Goal: Transaction & Acquisition: Subscribe to service/newsletter

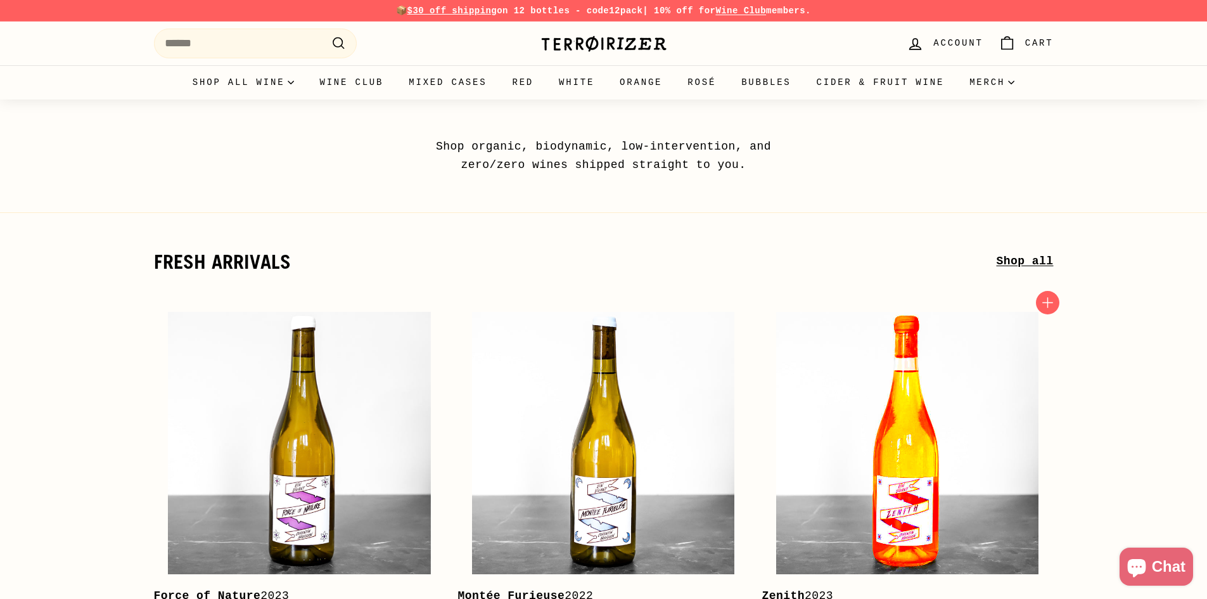
click at [844, 343] on img at bounding box center [907, 443] width 262 height 262
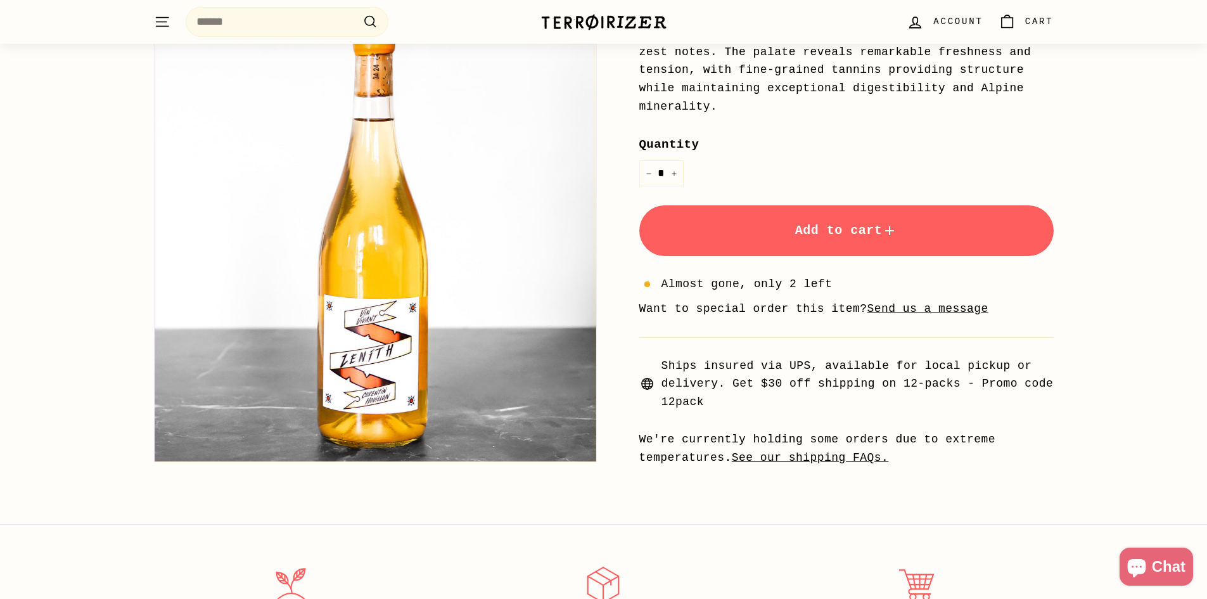
scroll to position [634, 0]
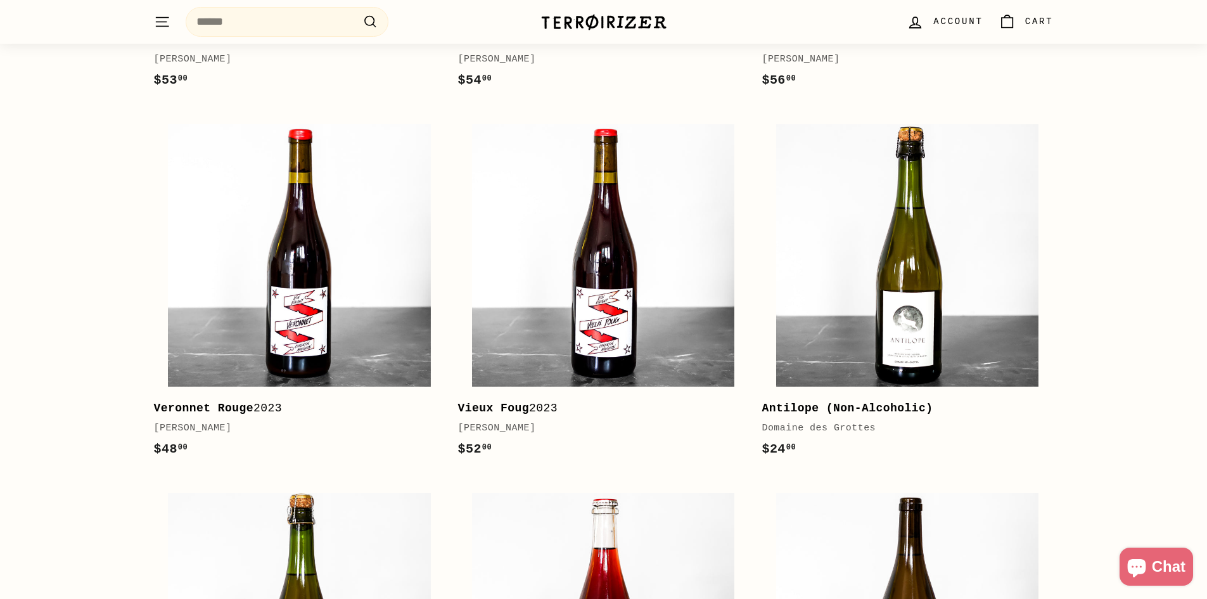
scroll to position [570, 0]
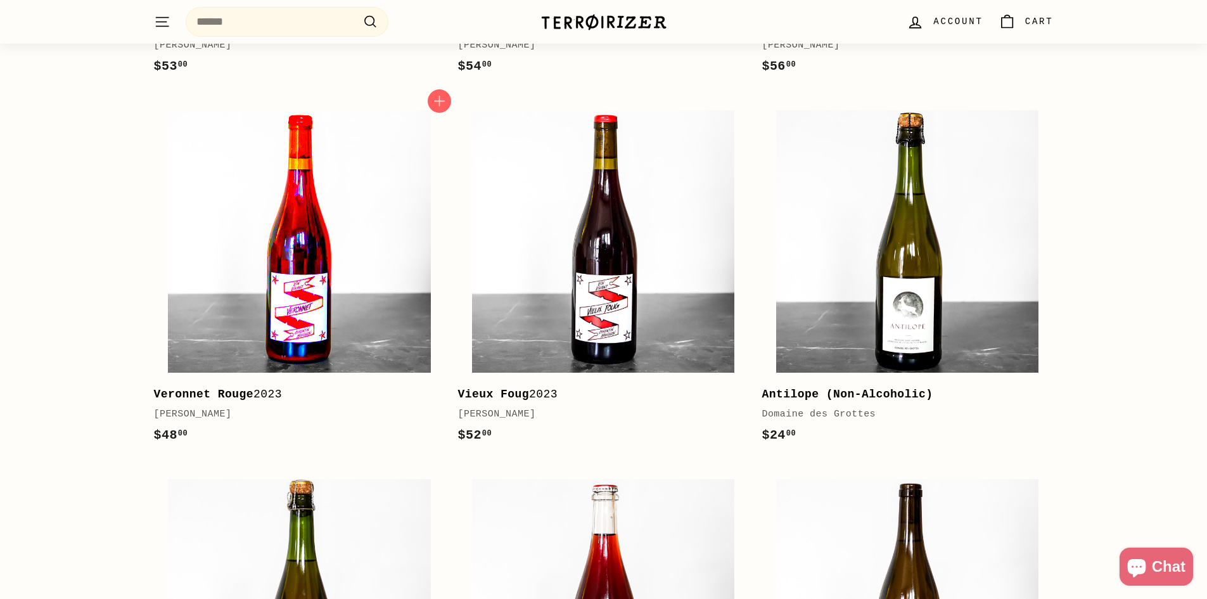
click at [291, 283] on img at bounding box center [299, 241] width 262 height 262
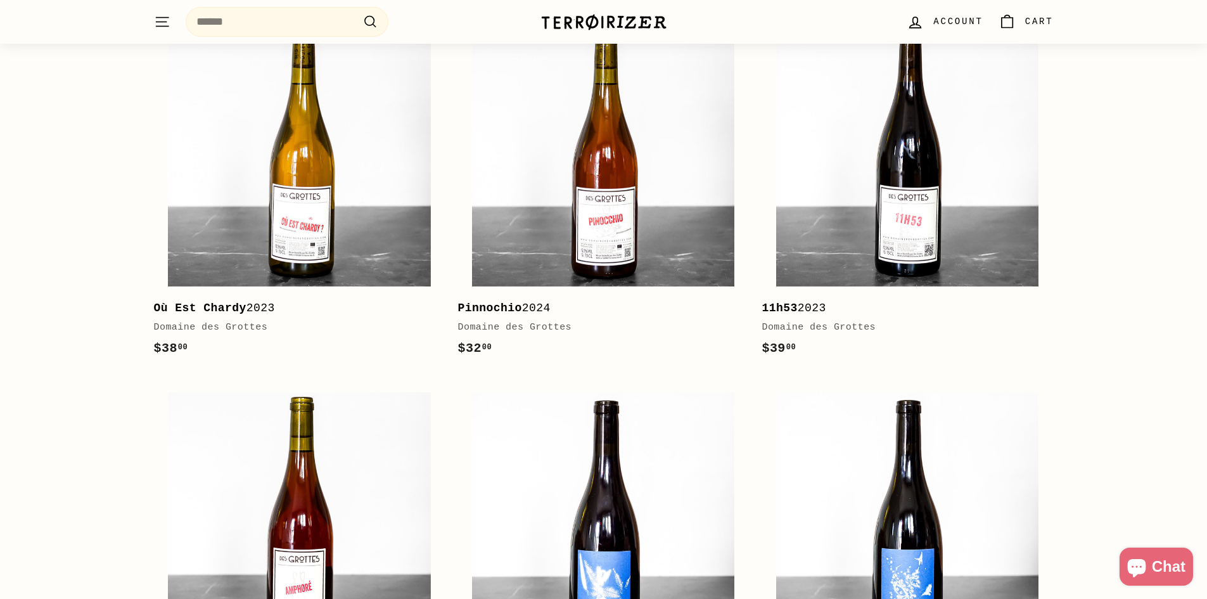
scroll to position [1648, 0]
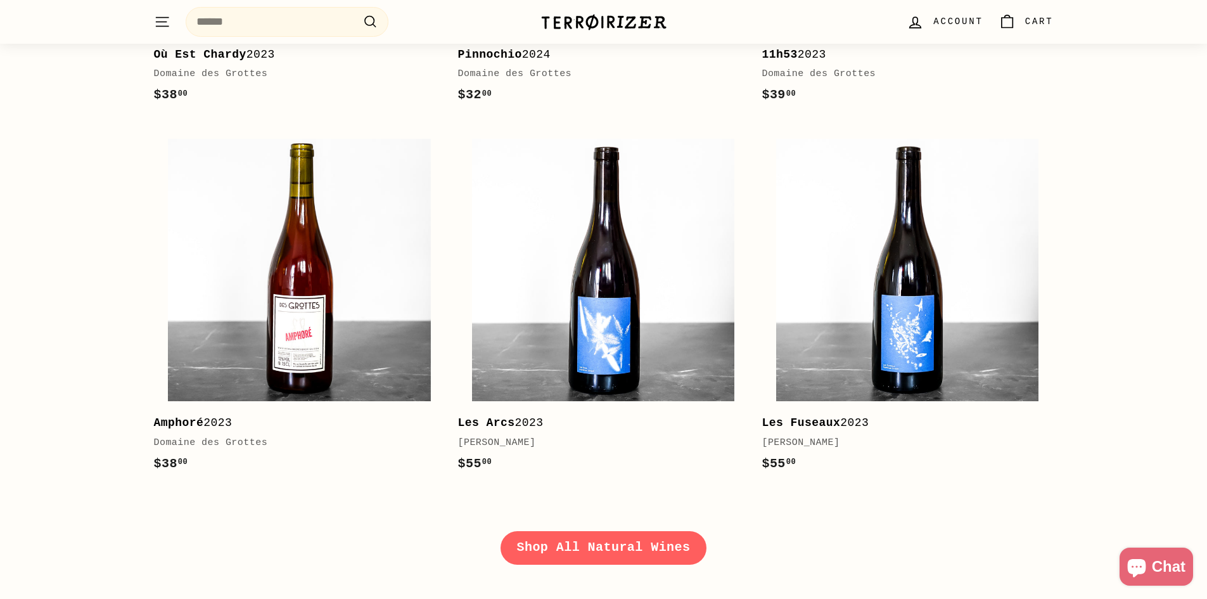
click at [534, 549] on link "Shop All Natural Wines" at bounding box center [604, 547] width 207 height 33
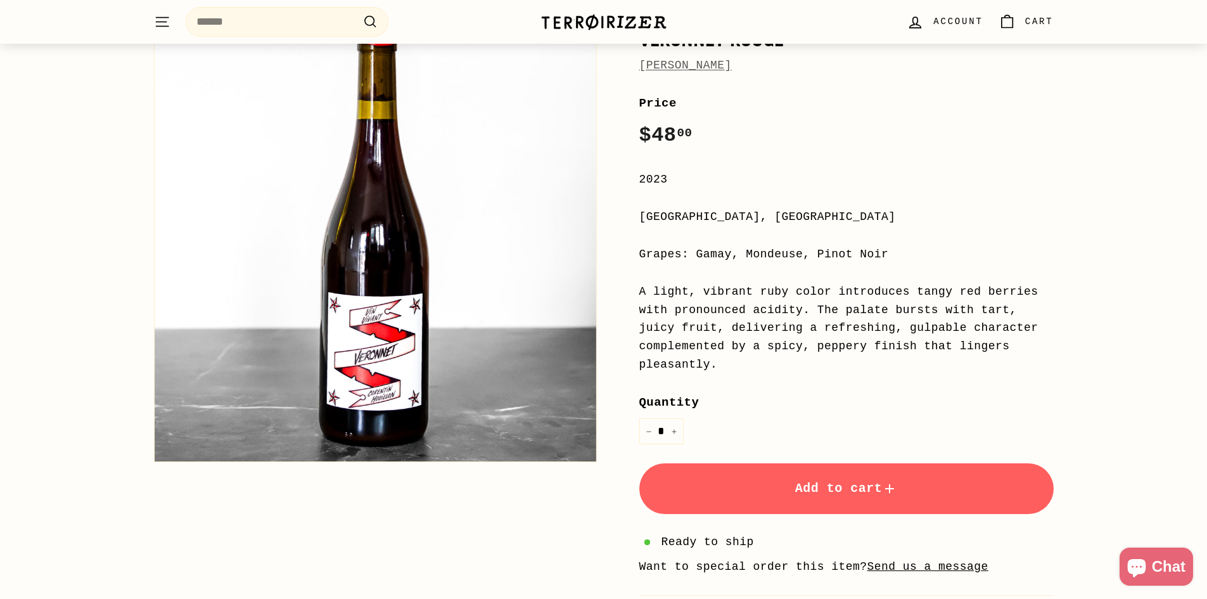
scroll to position [190, 0]
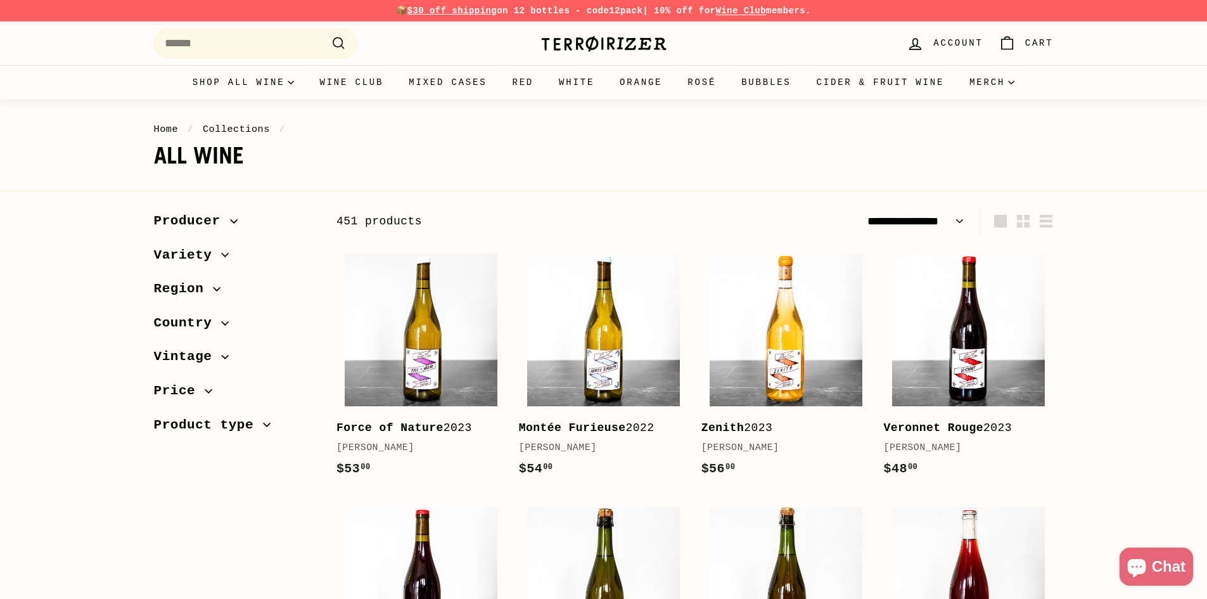
select select "**********"
click at [312, 46] on input "Search" at bounding box center [255, 44] width 203 height 30
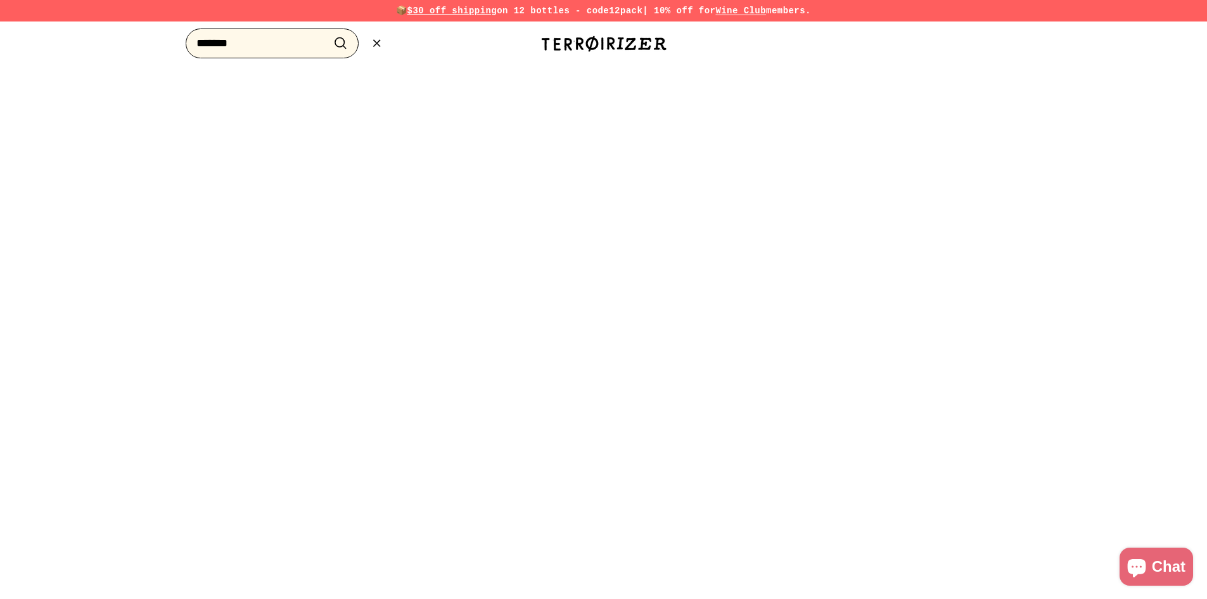
type input "*******"
click at [329, 34] on button ".cls-1{fill:none;stroke:#000;stroke-miterlimit:10;stroke-width:2px} Search" at bounding box center [340, 44] width 23 height 20
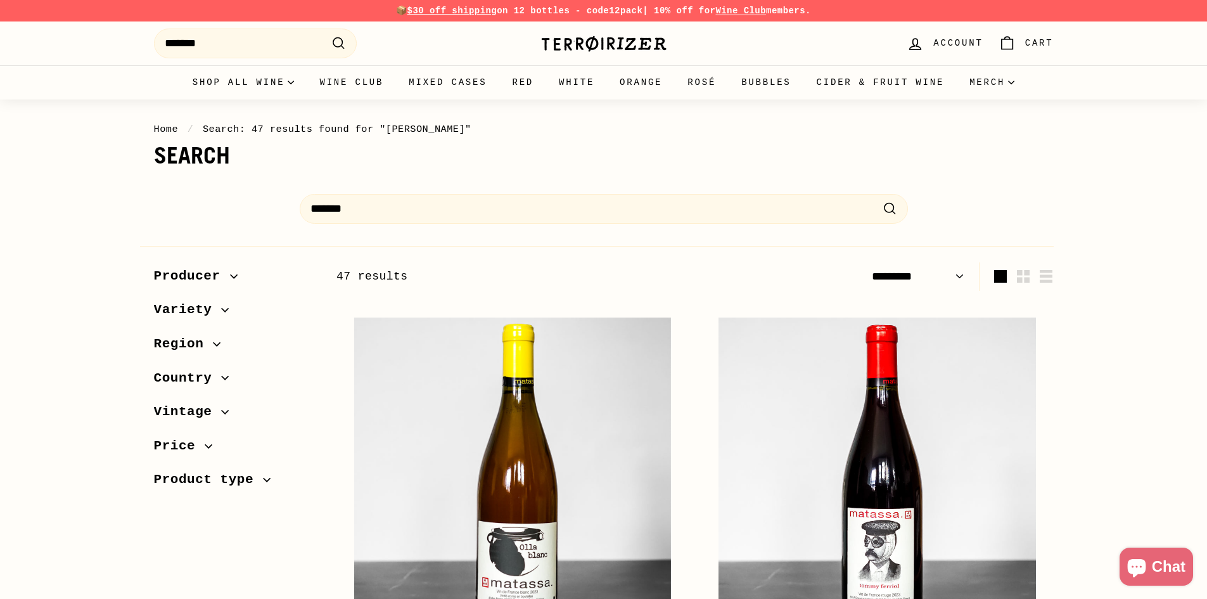
select select "*********"
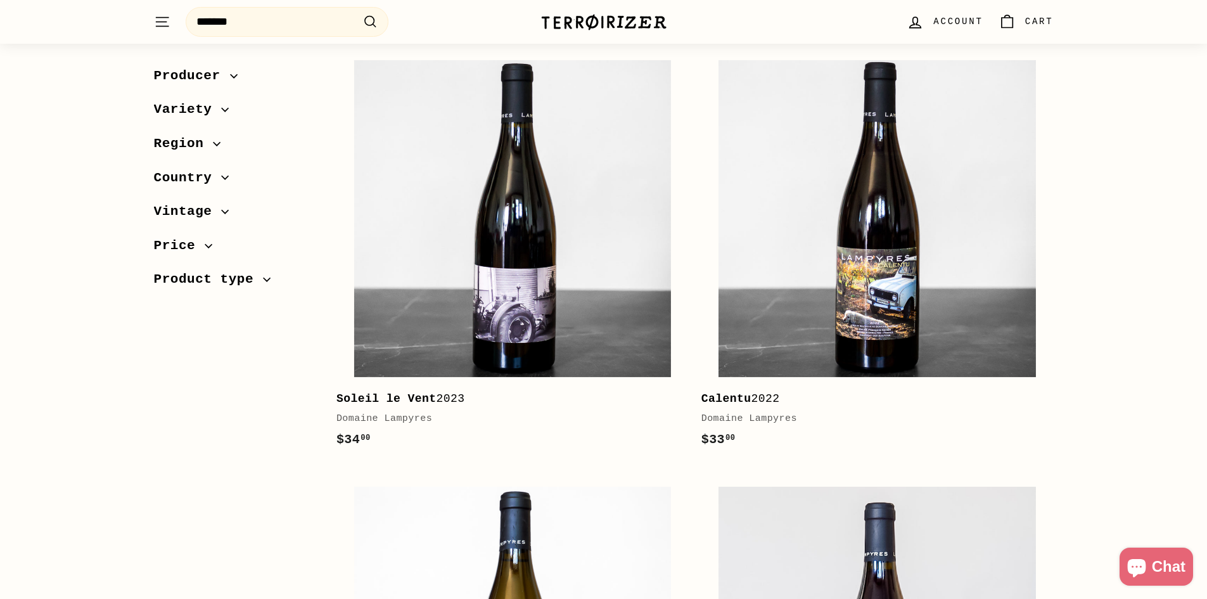
scroll to position [1521, 0]
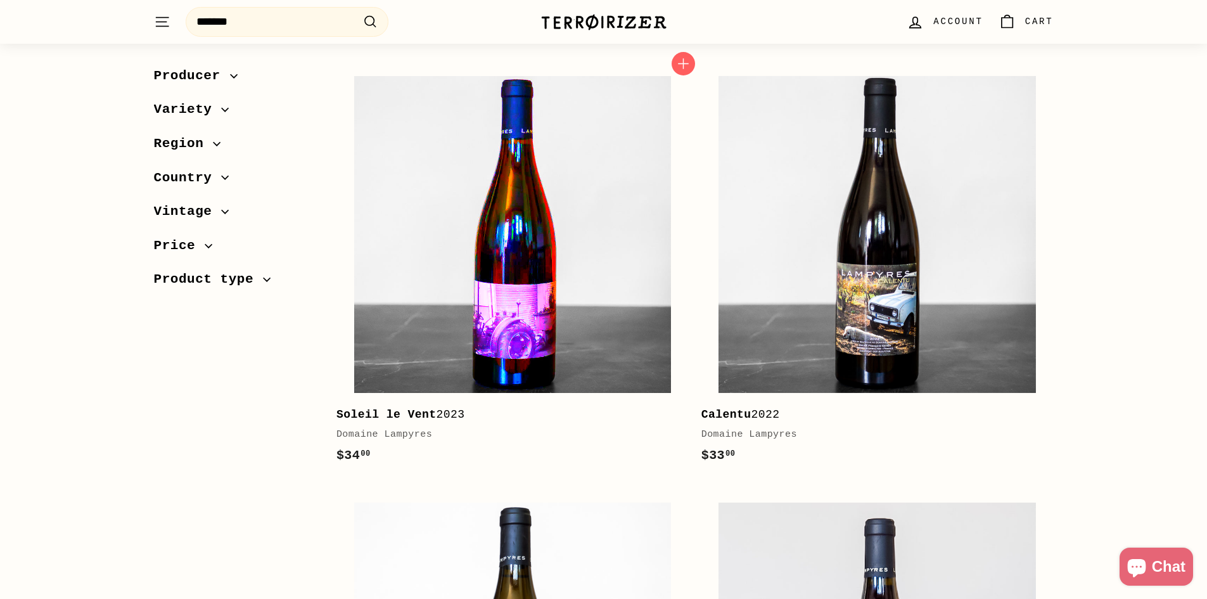
click at [553, 302] on img at bounding box center [512, 234] width 317 height 317
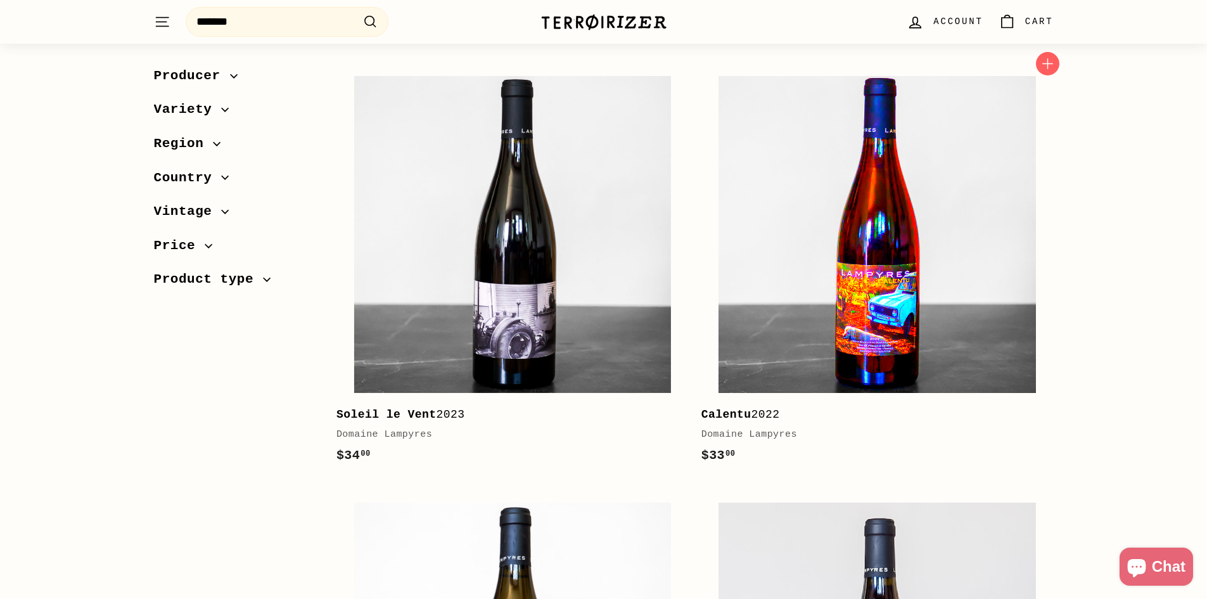
click at [902, 226] on img at bounding box center [877, 234] width 317 height 317
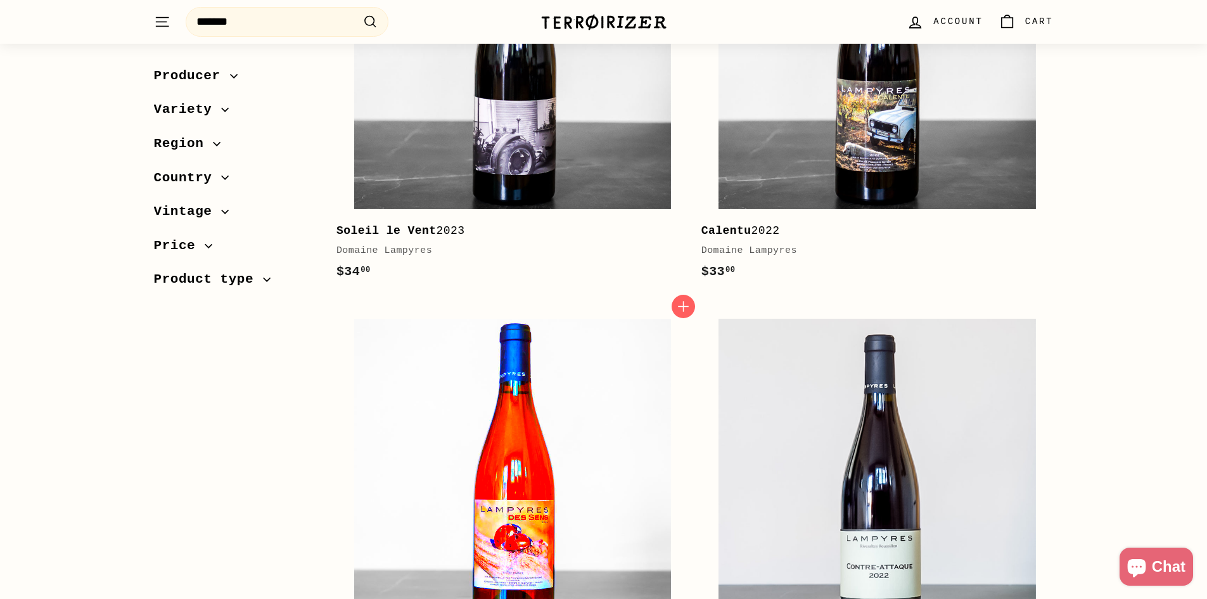
scroll to position [1711, 0]
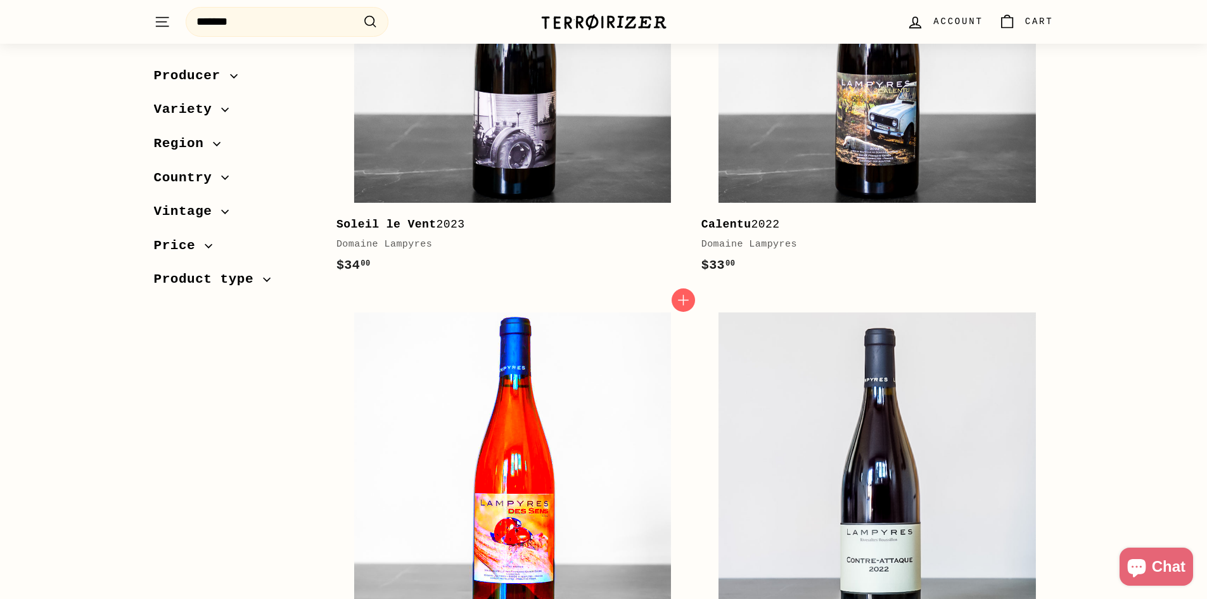
click at [469, 418] on img at bounding box center [512, 470] width 317 height 317
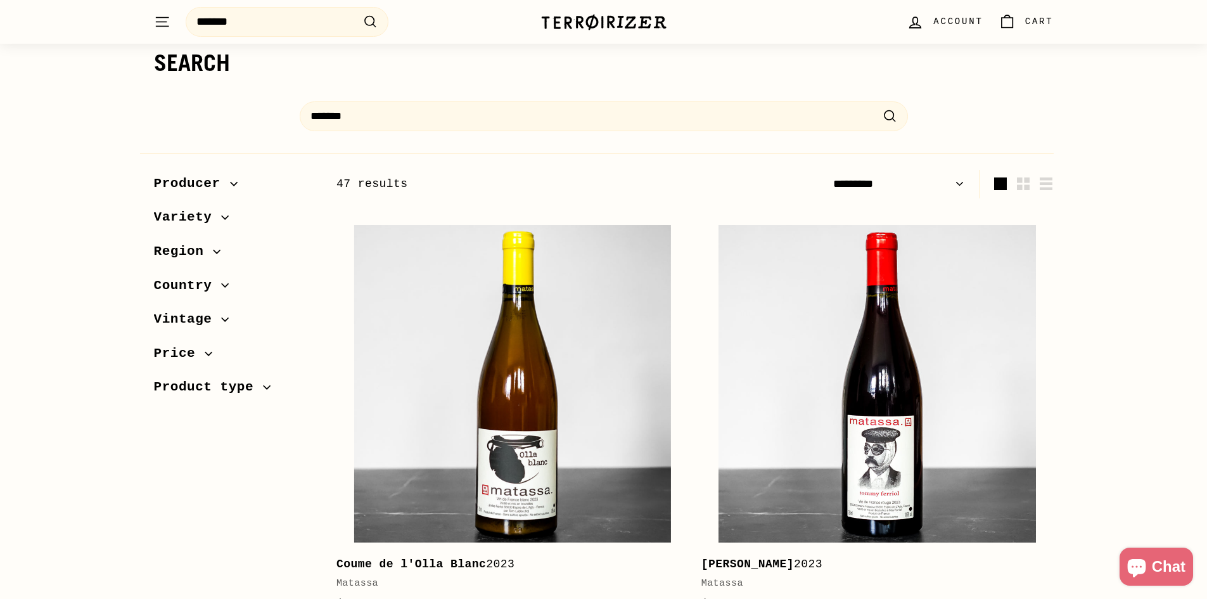
scroll to position [63, 0]
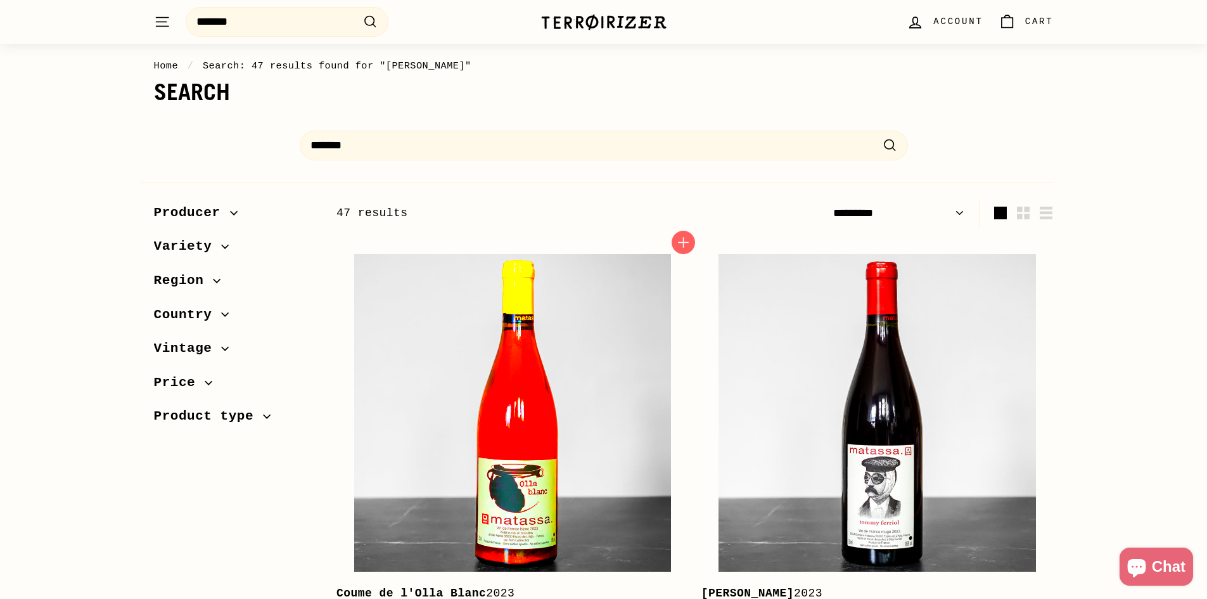
click at [522, 364] on img at bounding box center [512, 412] width 317 height 317
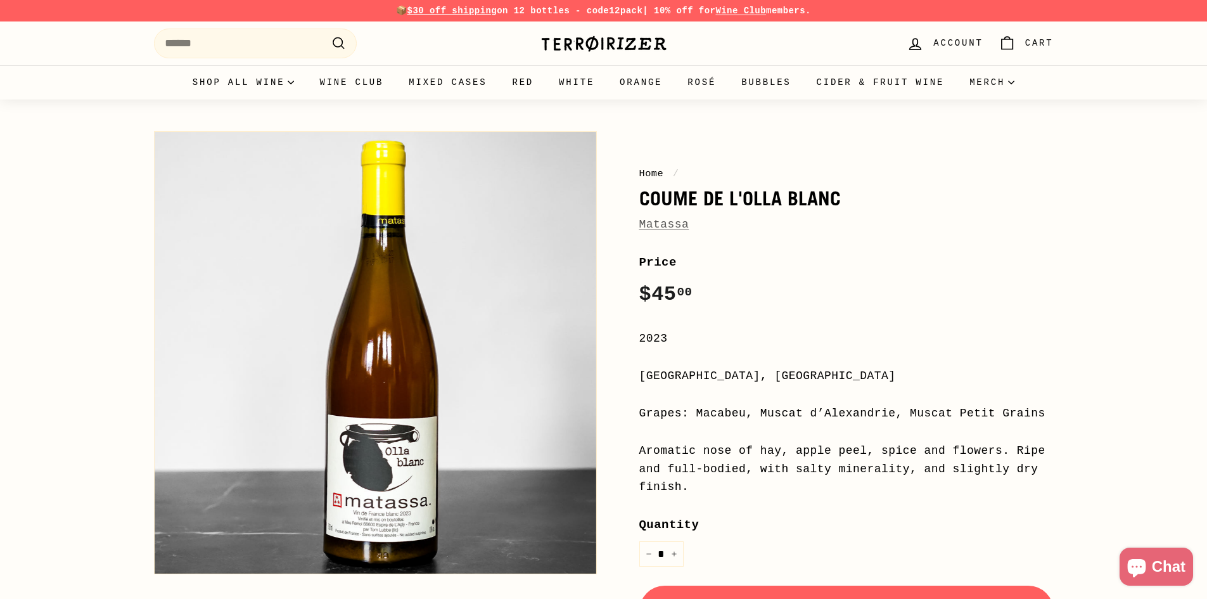
click at [663, 224] on link "Matassa" at bounding box center [664, 224] width 50 height 13
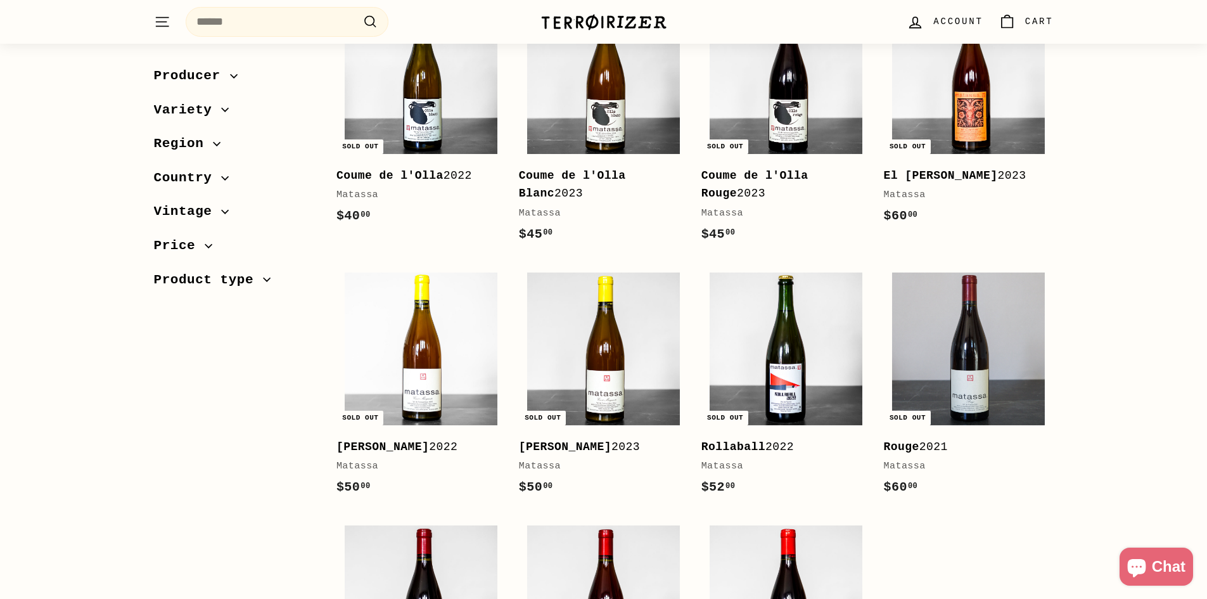
scroll to position [507, 0]
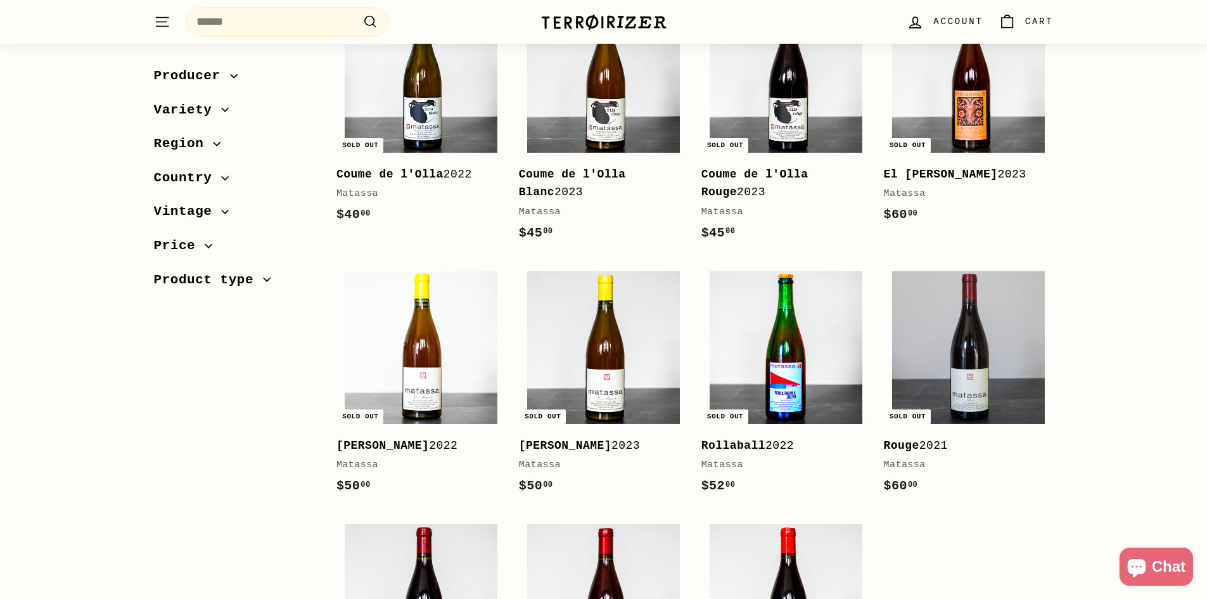
click at [790, 339] on img at bounding box center [786, 347] width 153 height 153
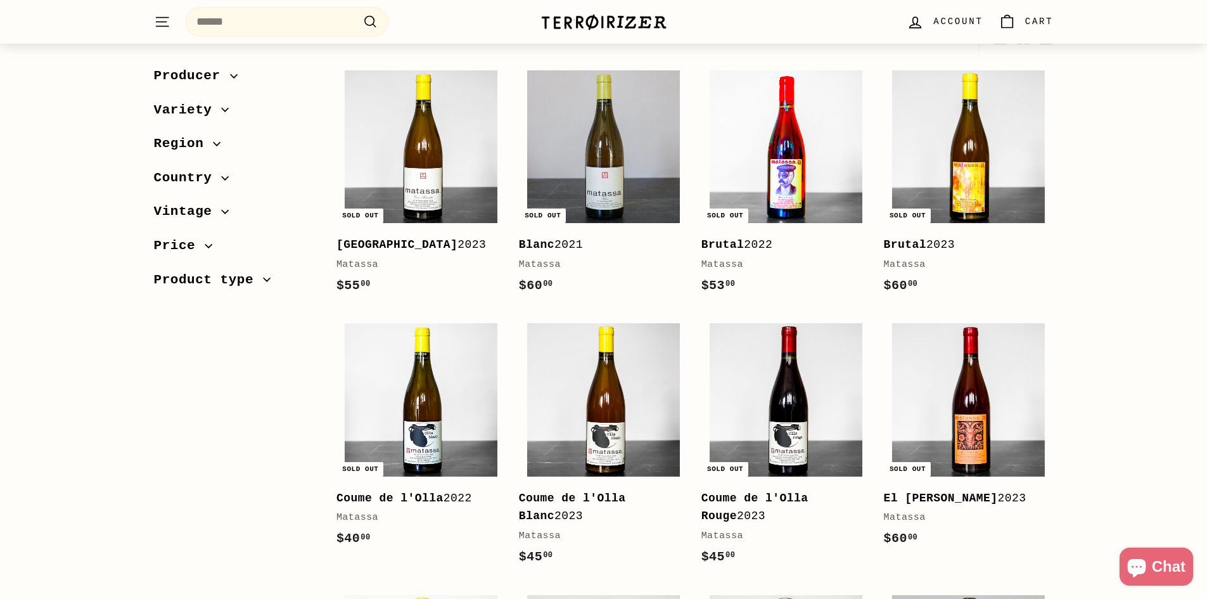
scroll to position [190, 0]
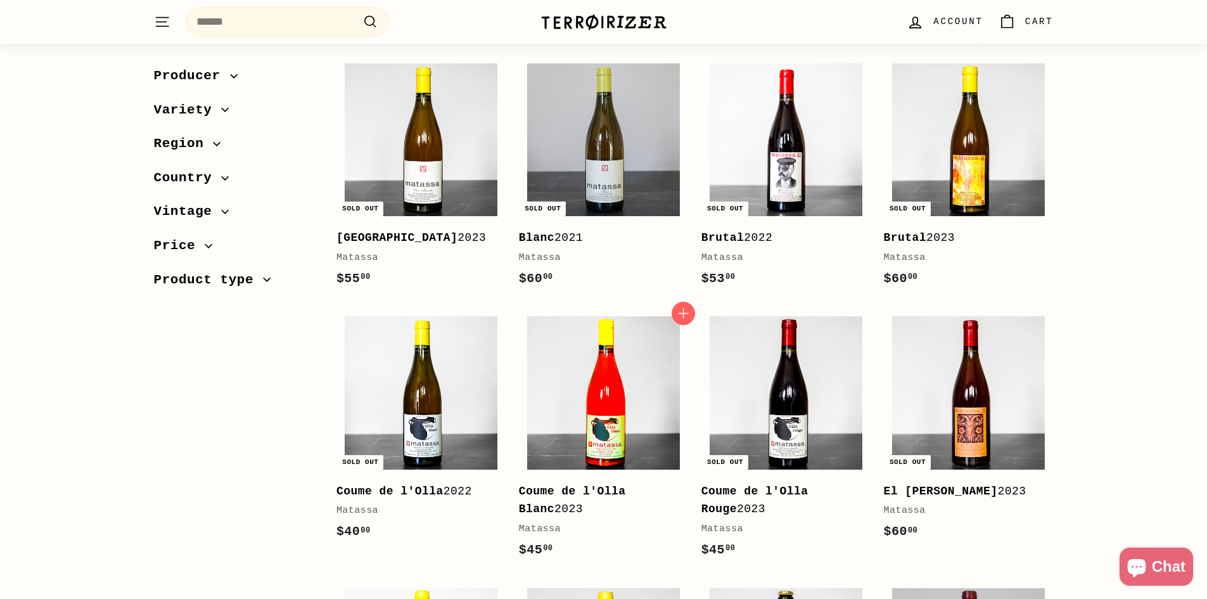
click at [624, 378] on img at bounding box center [603, 392] width 153 height 153
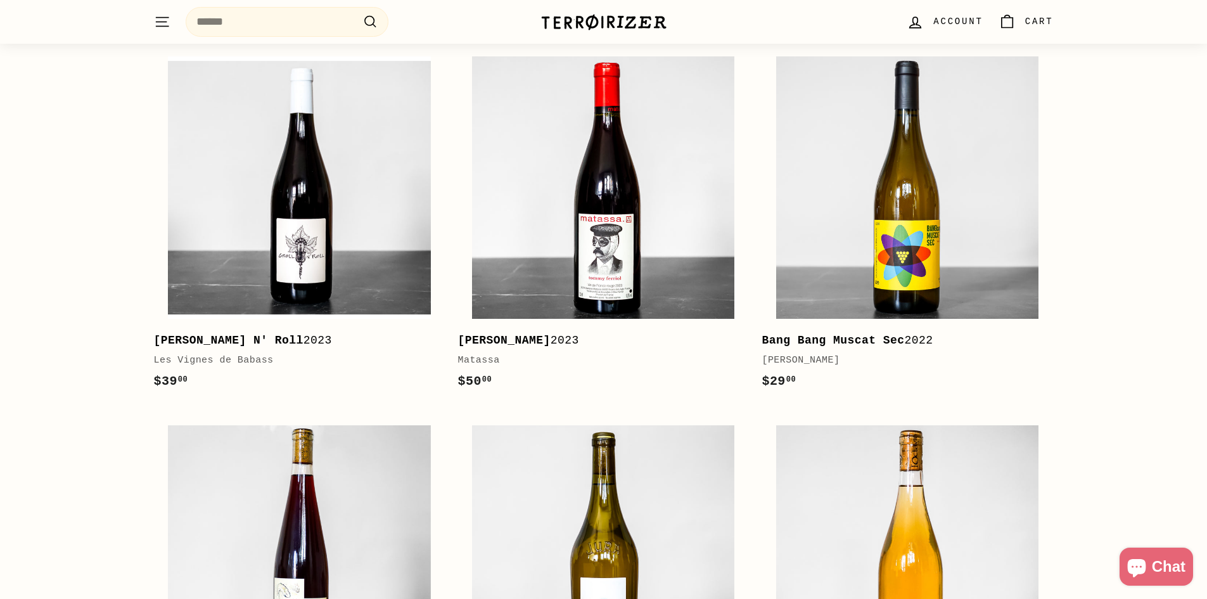
scroll to position [1711, 0]
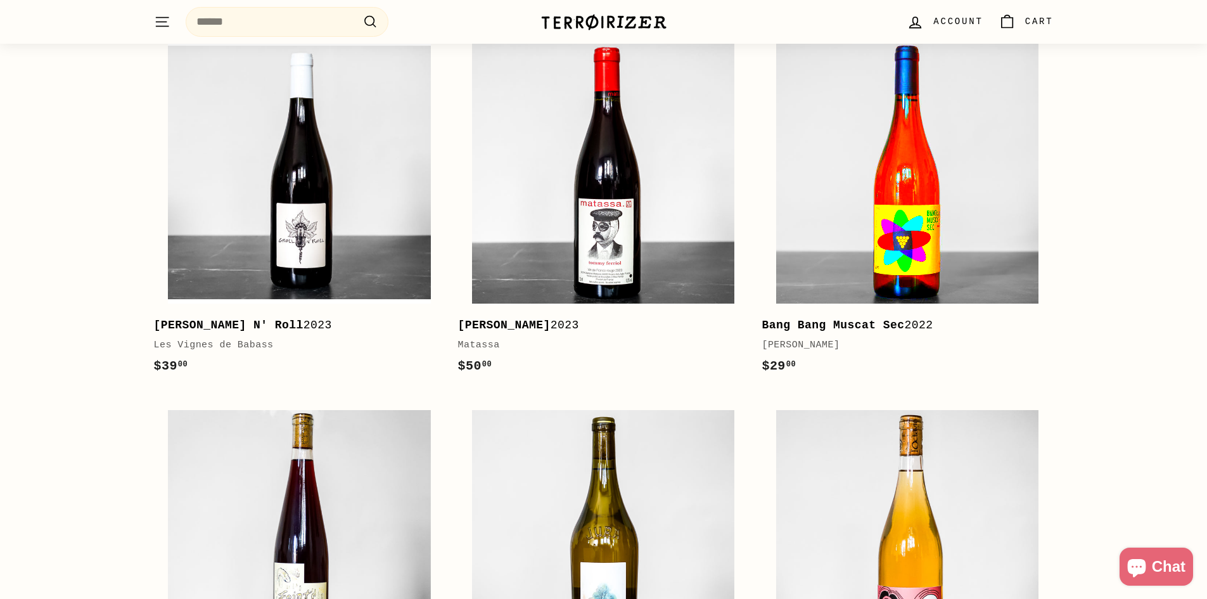
click at [1002, 205] on img at bounding box center [907, 172] width 262 height 262
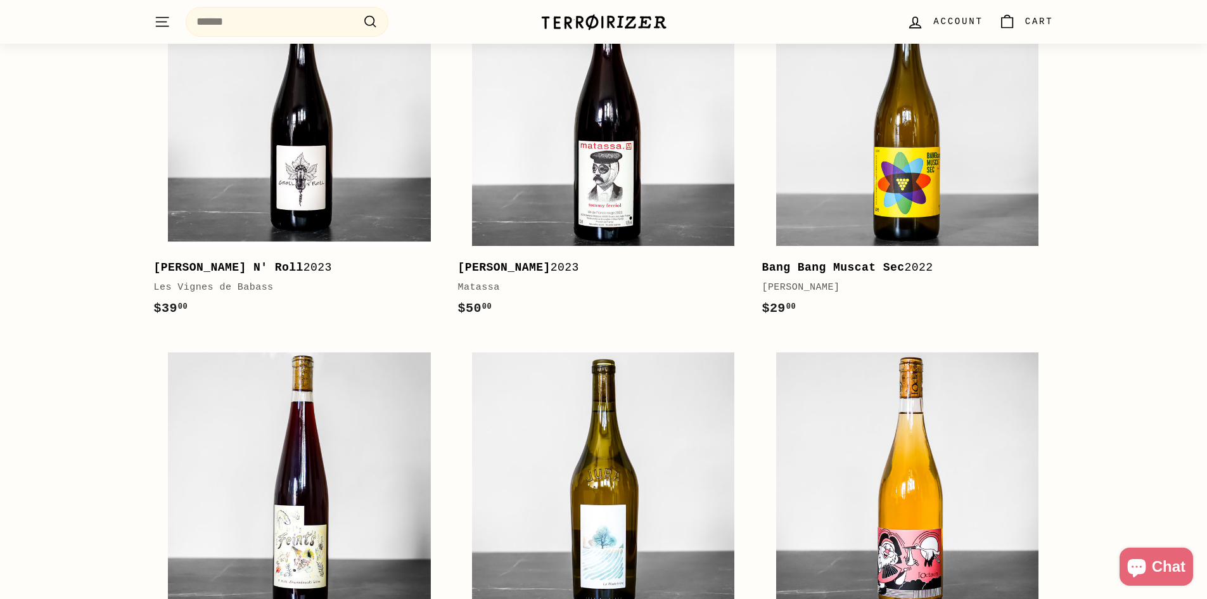
scroll to position [1901, 0]
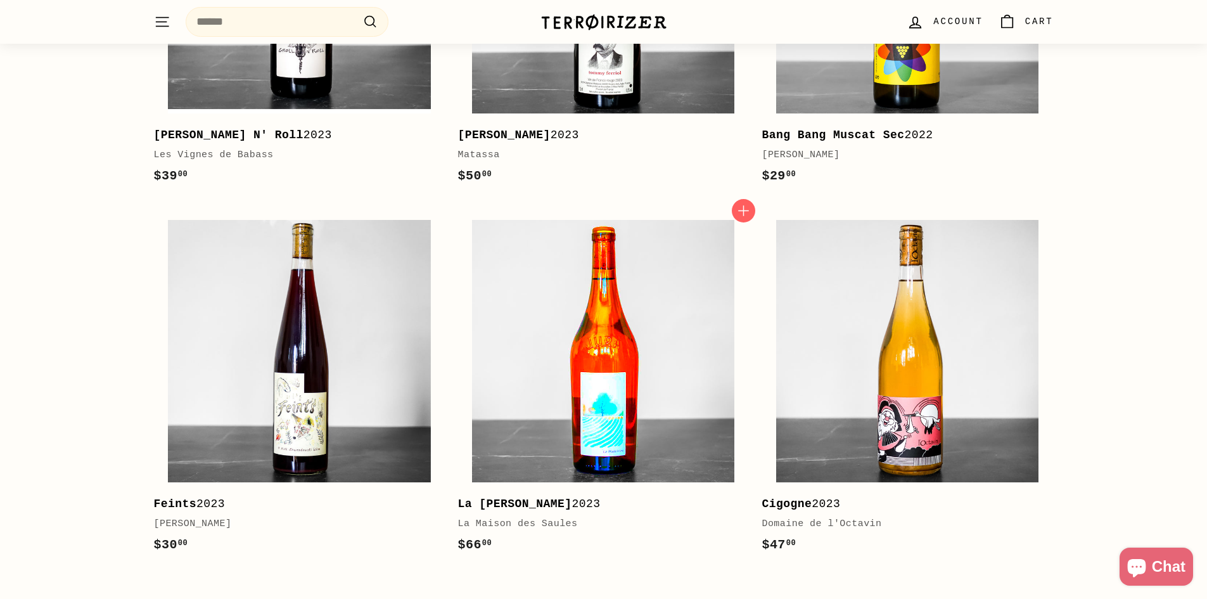
click at [680, 330] on img at bounding box center [603, 351] width 262 height 262
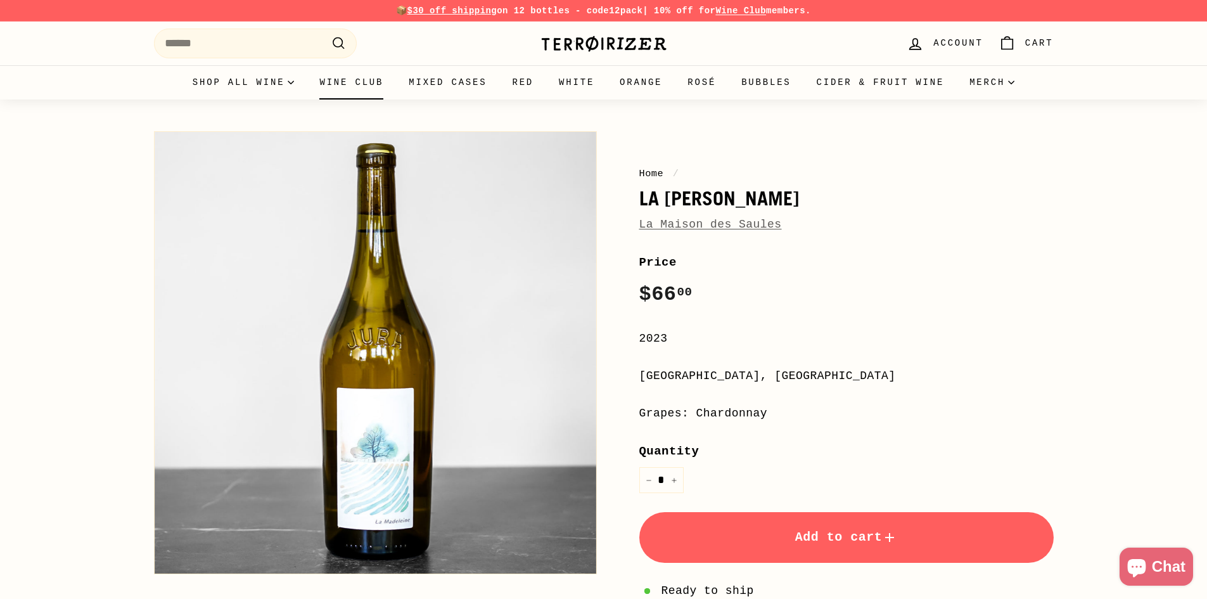
click at [341, 86] on link "Wine Club" at bounding box center [351, 82] width 89 height 34
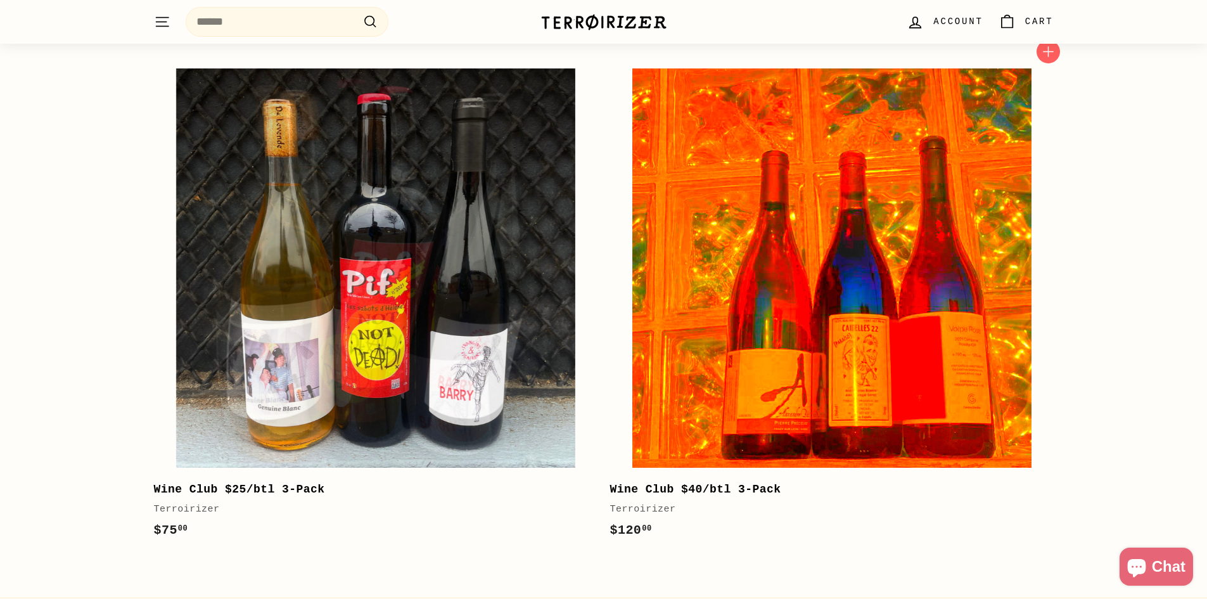
scroll to position [570, 0]
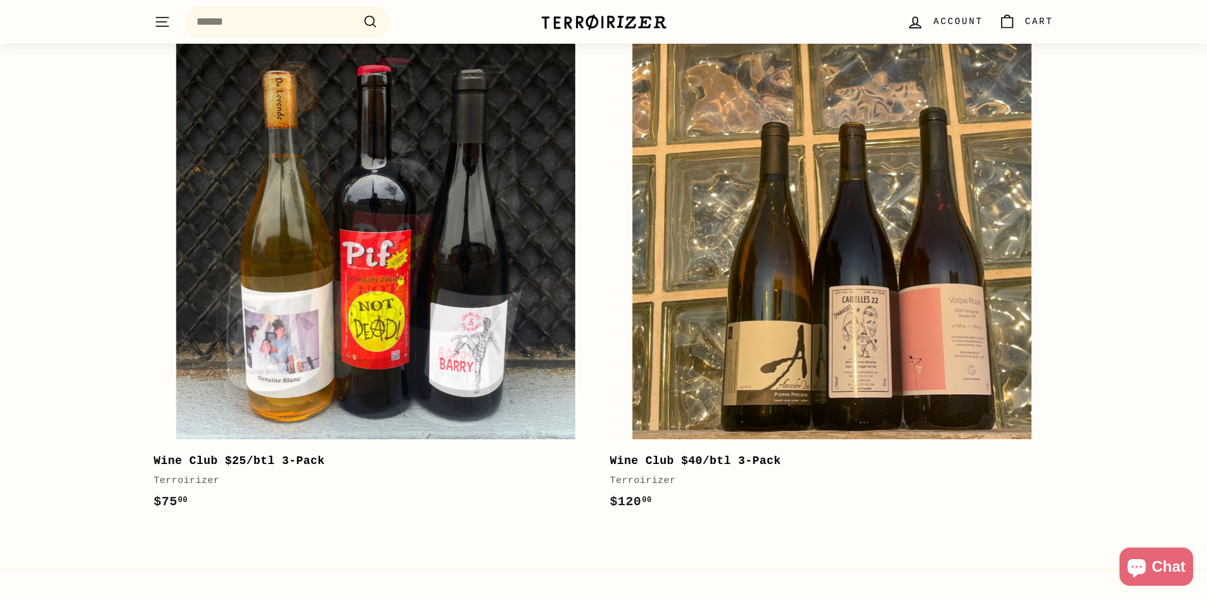
click at [765, 471] on div "Wine Club $40/btl 3-Pack Terroirizer" at bounding box center [825, 470] width 431 height 37
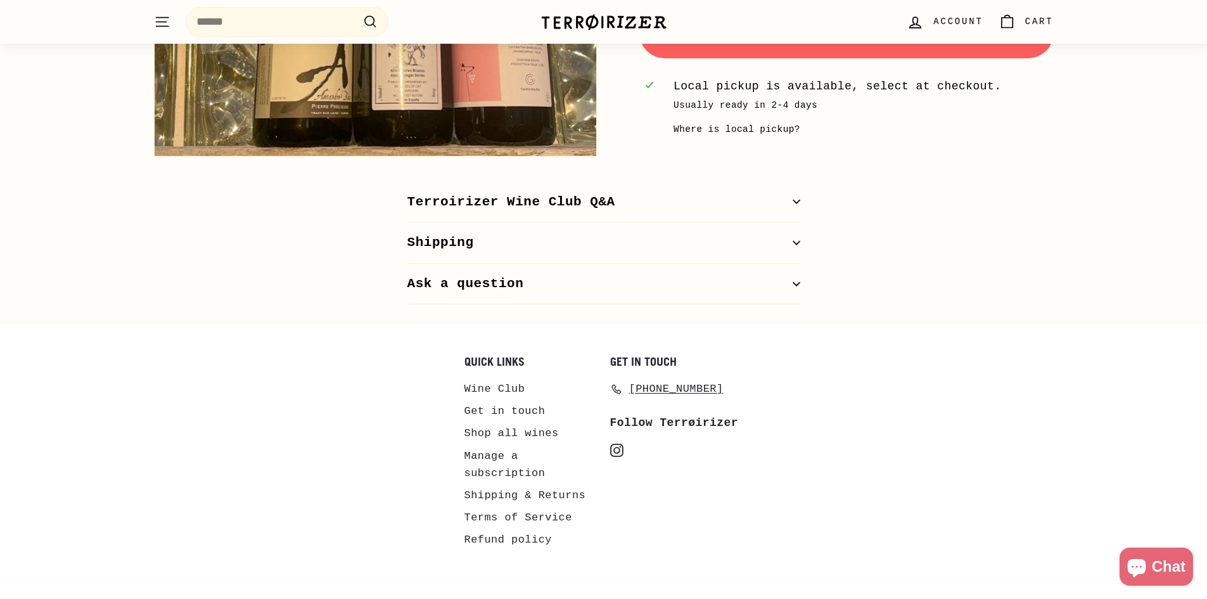
scroll to position [592, 0]
